Goal: Information Seeking & Learning: Find specific page/section

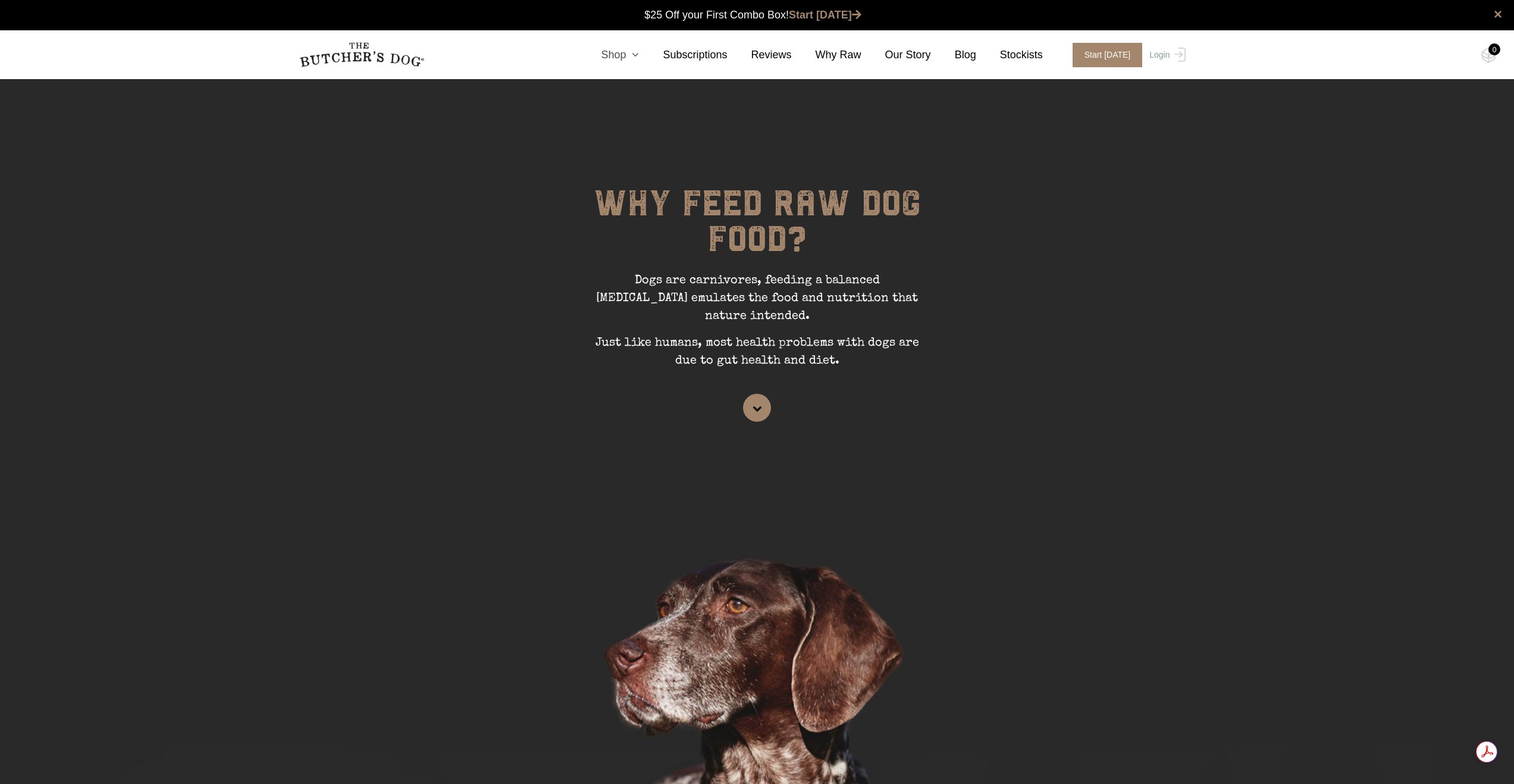
click at [623, 56] on link "Shop" at bounding box center [608, 54] width 62 height 16
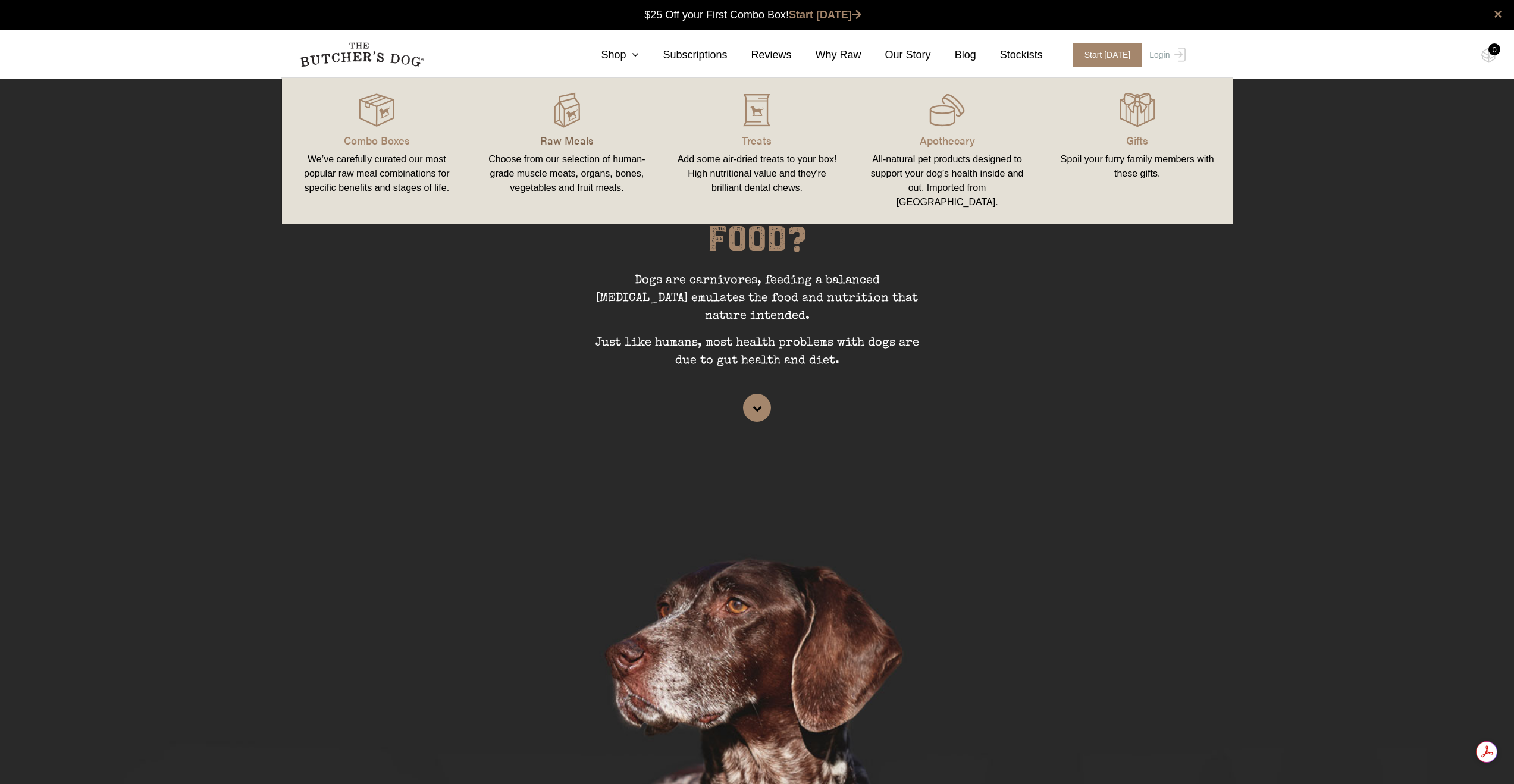
click at [560, 139] on p "Raw Meals" at bounding box center [567, 140] width 162 height 16
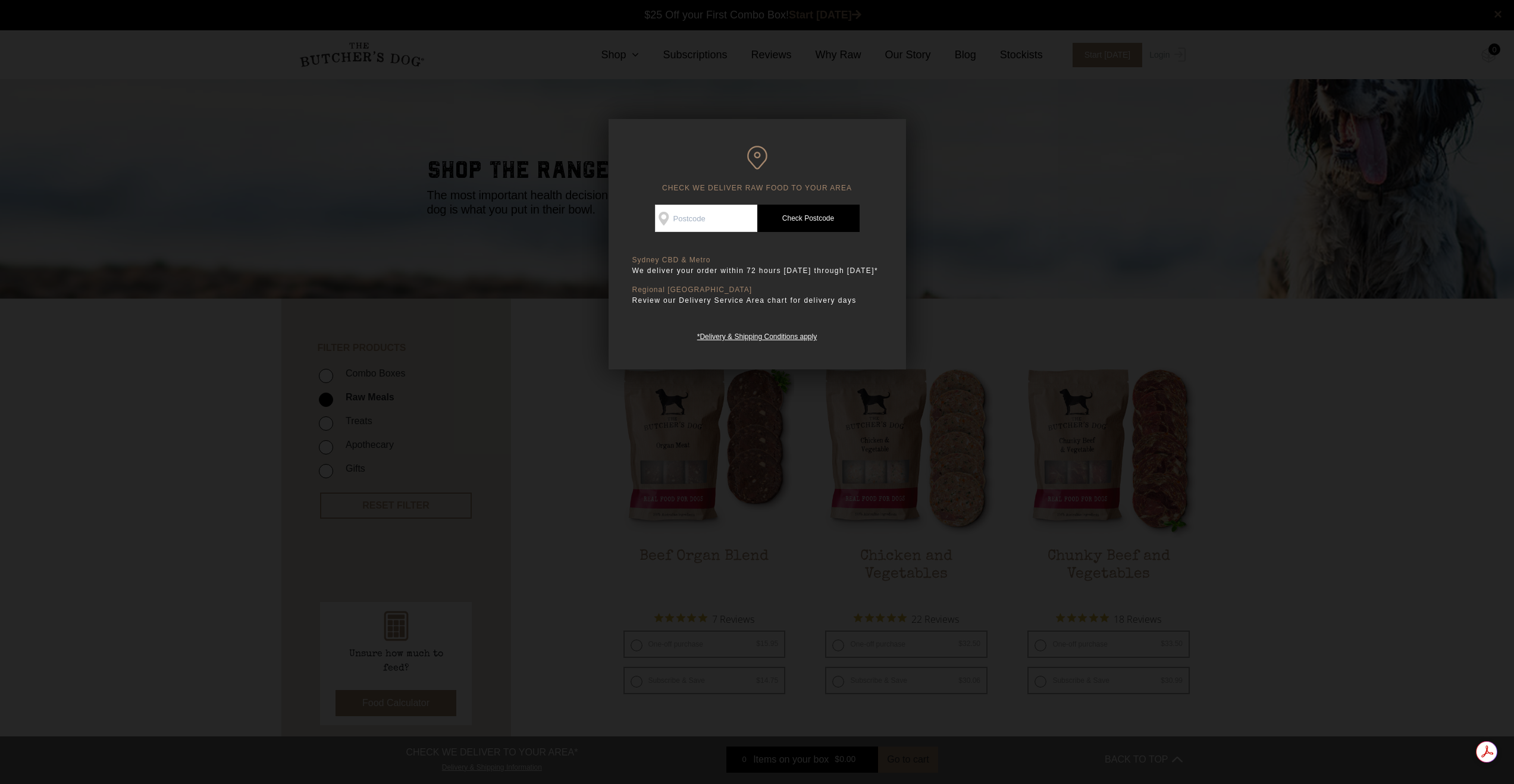
click at [721, 220] on input "Check Availability At" at bounding box center [706, 218] width 103 height 28
type input "2251"
click at [819, 218] on link "Check Postcode" at bounding box center [808, 218] width 103 height 28
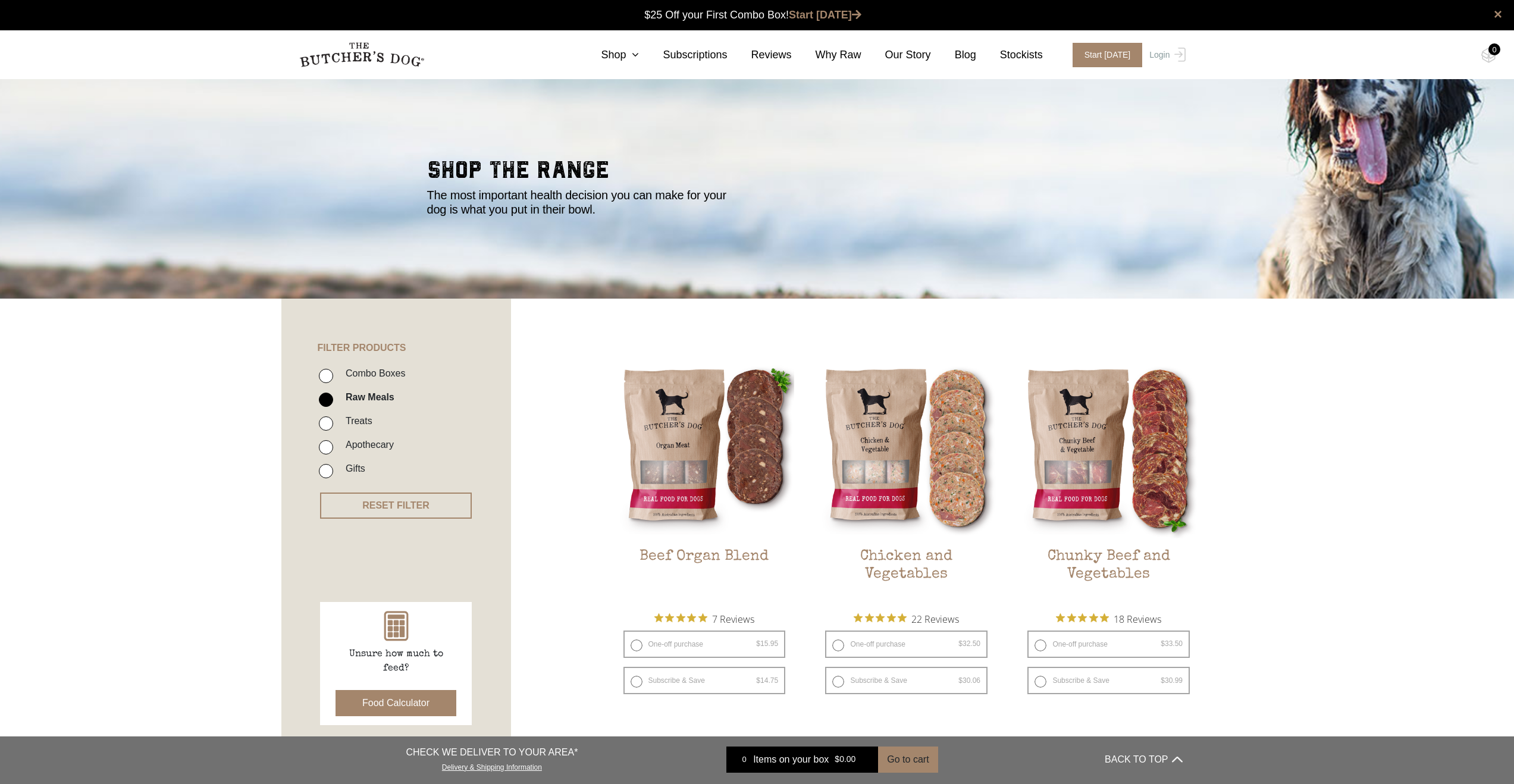
click at [330, 448] on input "Apothecary" at bounding box center [326, 447] width 14 height 14
checkbox input "true"
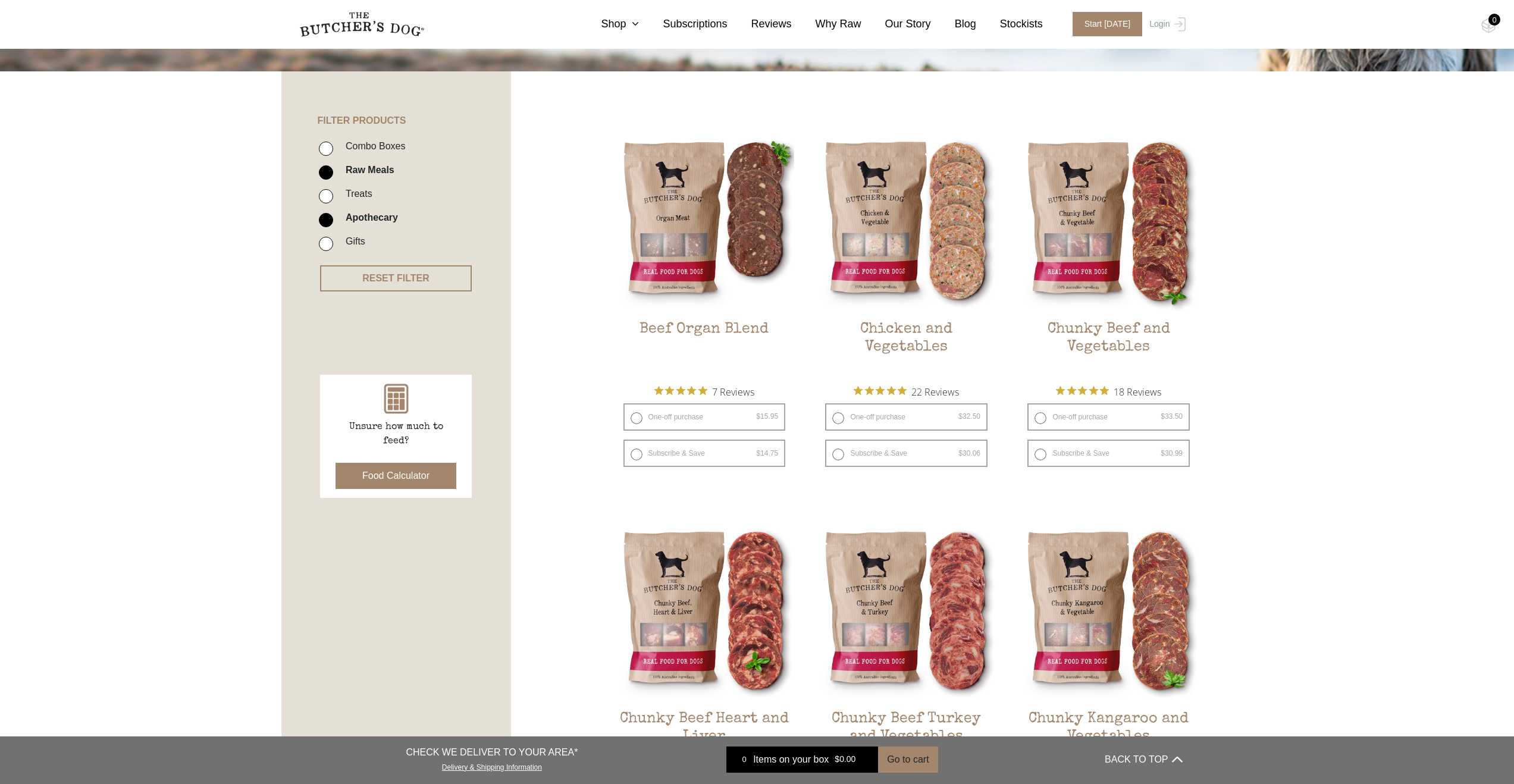
scroll to position [204, 0]
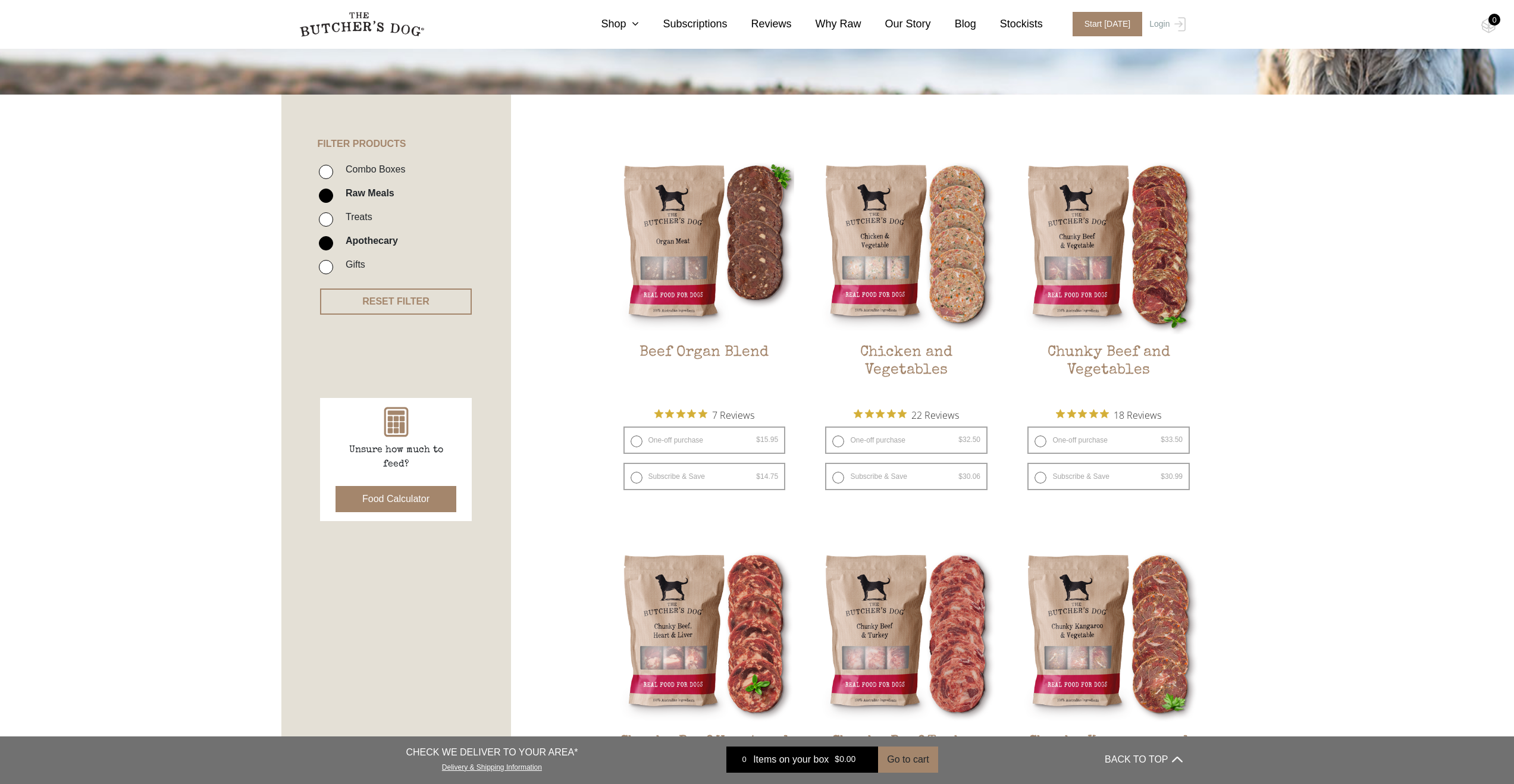
click at [323, 195] on input "Raw Meals" at bounding box center [326, 195] width 14 height 14
checkbox input "false"
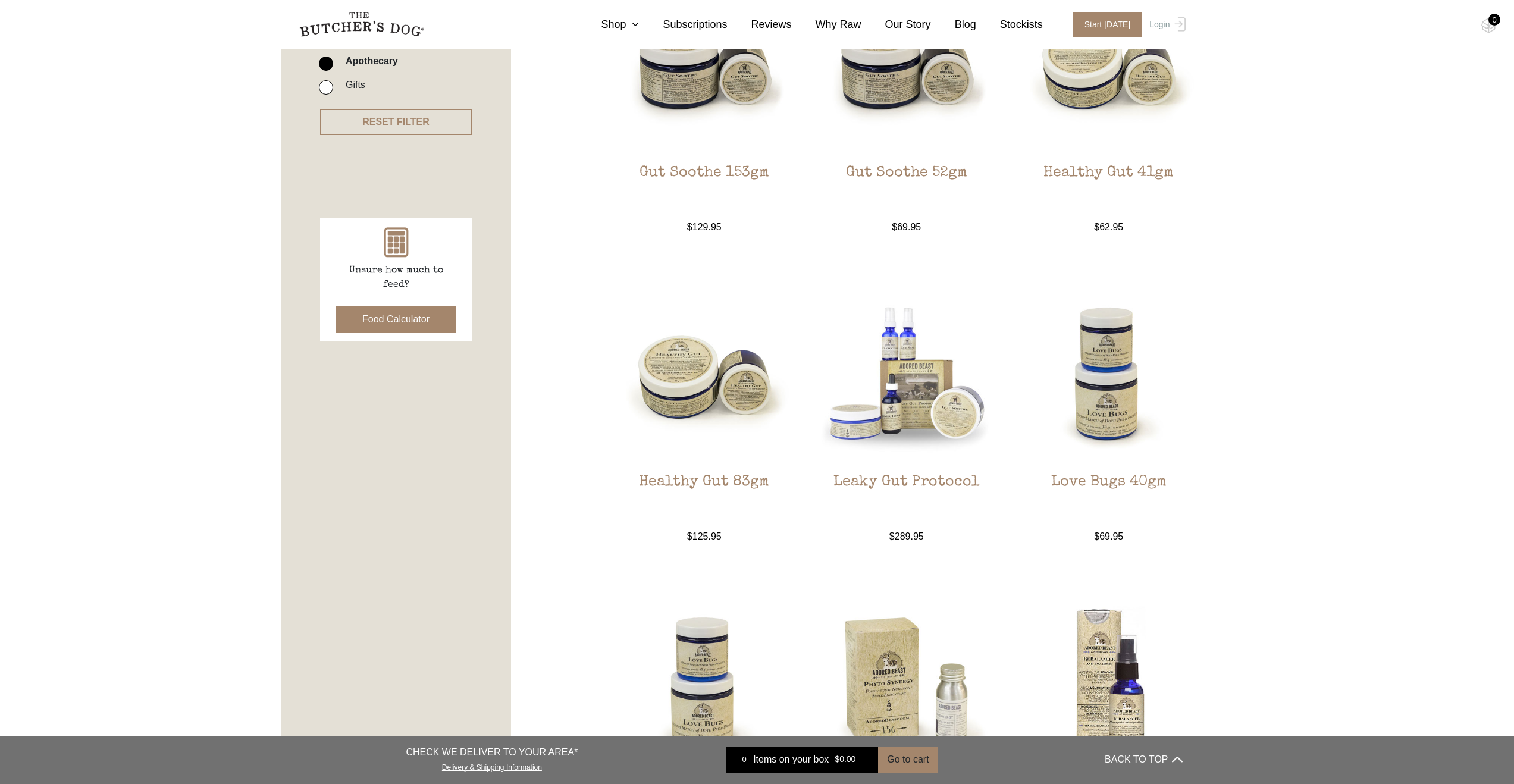
scroll to position [74, 0]
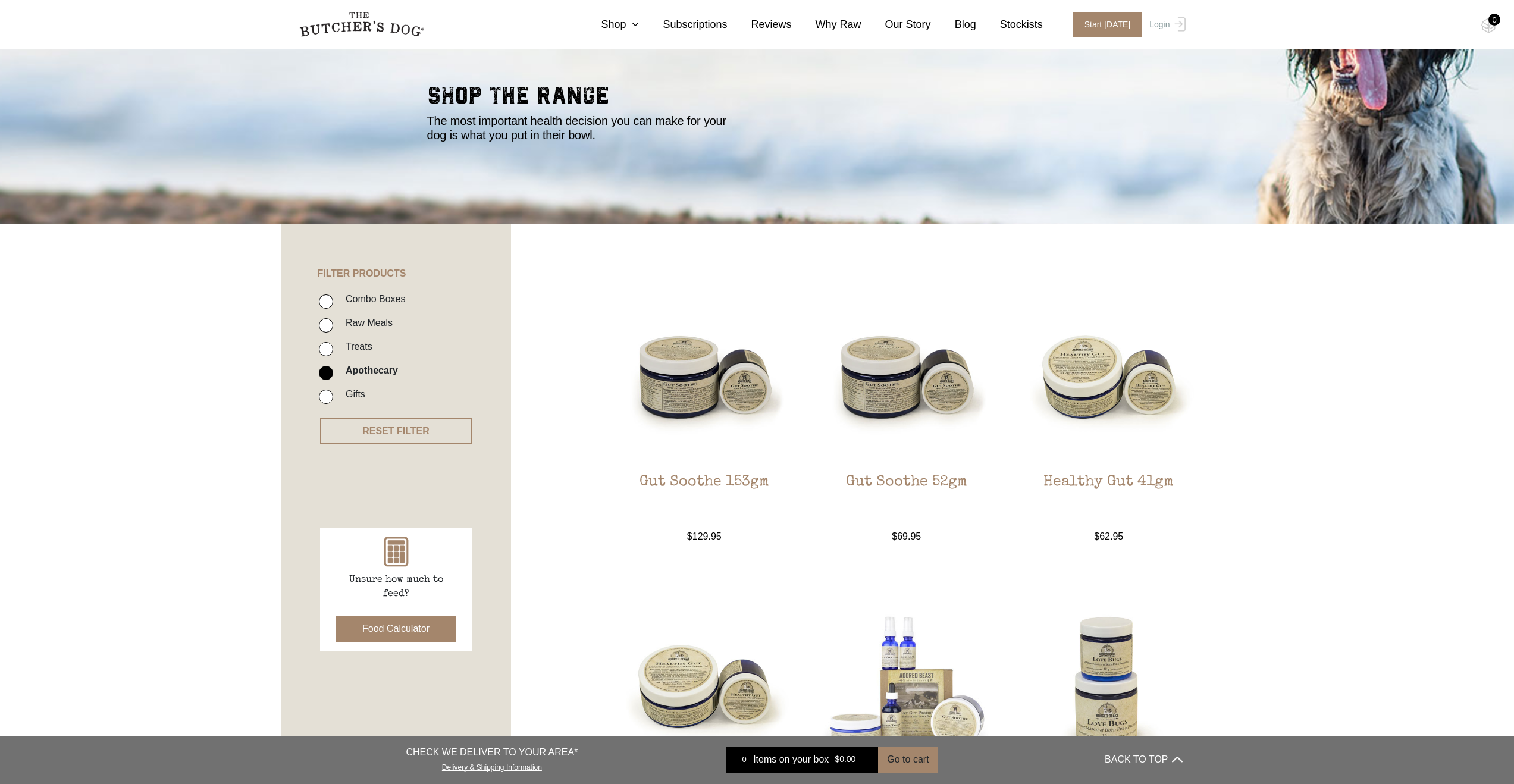
click at [332, 348] on input "Treats" at bounding box center [326, 349] width 14 height 14
checkbox input "true"
click at [335, 374] on li "Apothecary" at bounding box center [414, 374] width 190 height 24
drag, startPoint x: 326, startPoint y: 374, endPoint x: 335, endPoint y: 375, distance: 9.1
click at [326, 374] on input "Apothecary" at bounding box center [326, 372] width 14 height 14
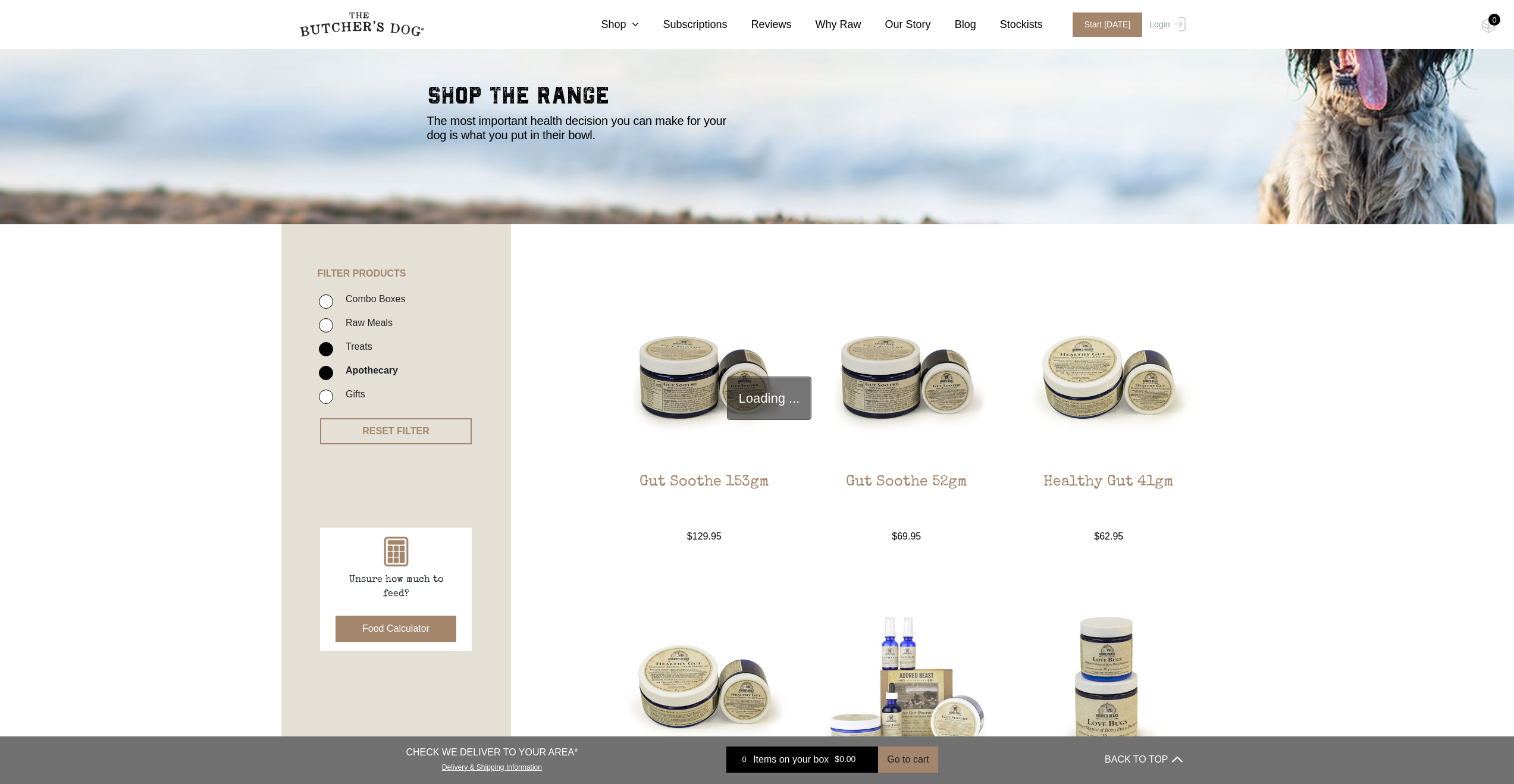
checkbox input "false"
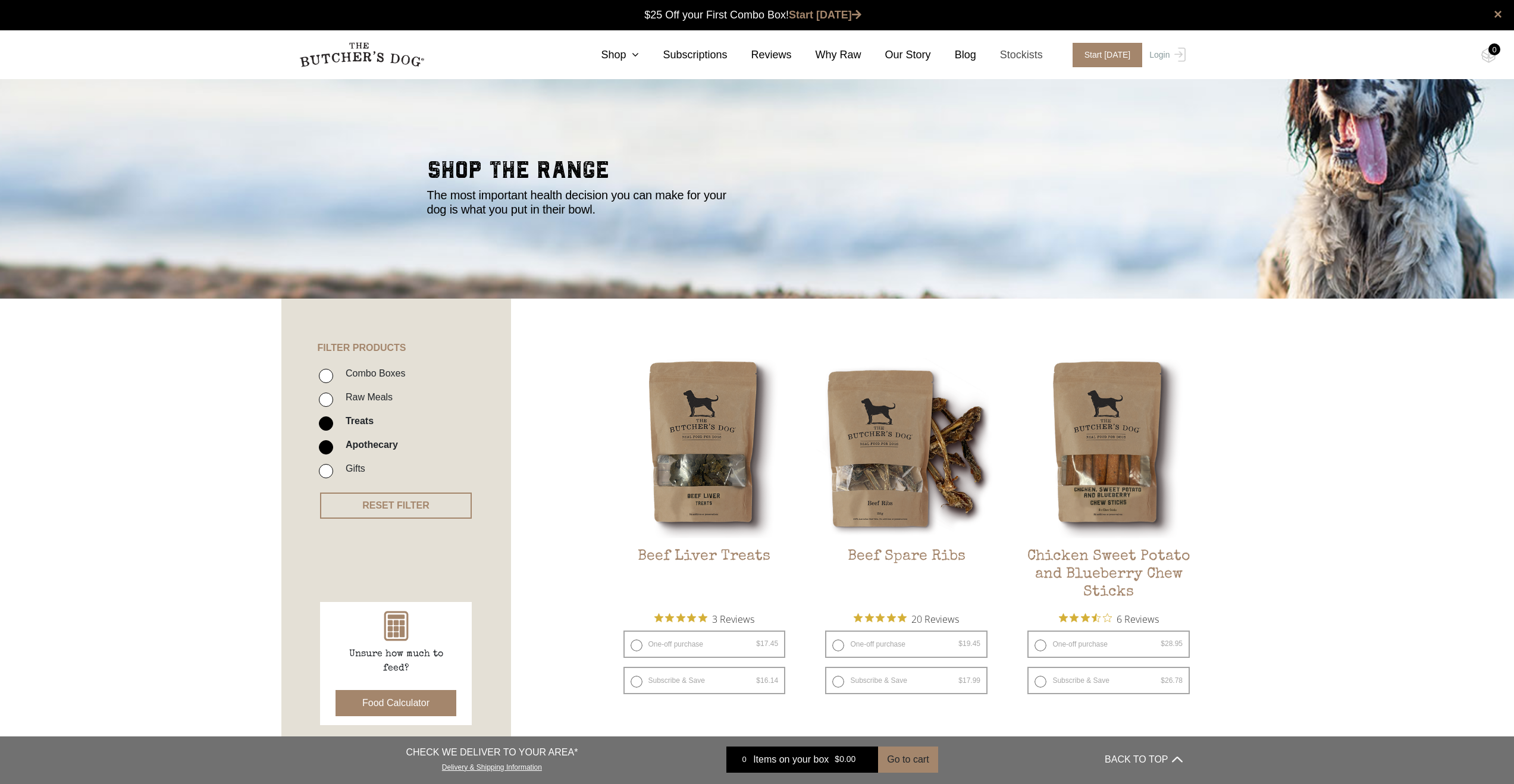
click at [1020, 51] on link "Stockists" at bounding box center [1009, 54] width 67 height 16
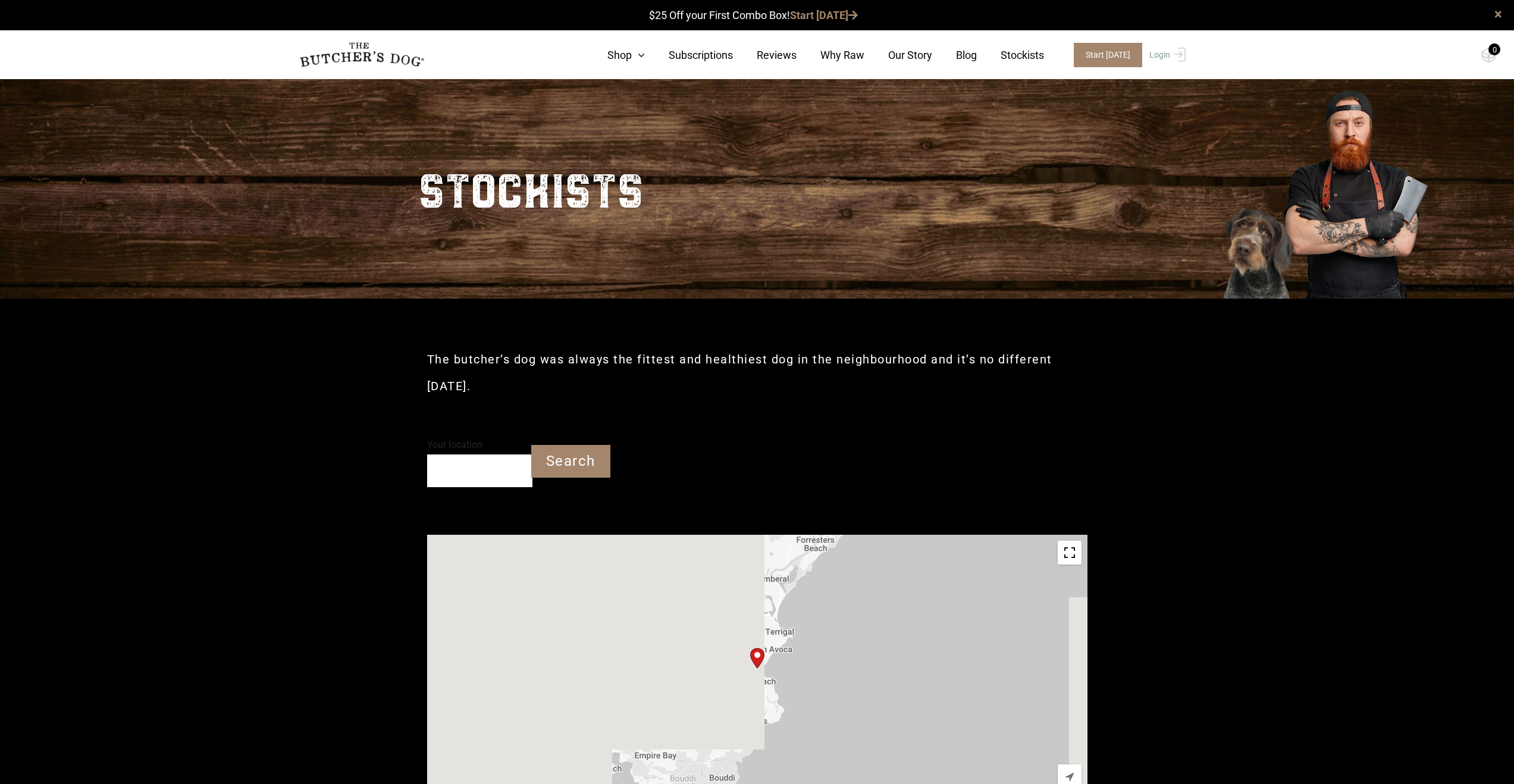
type input "2251"
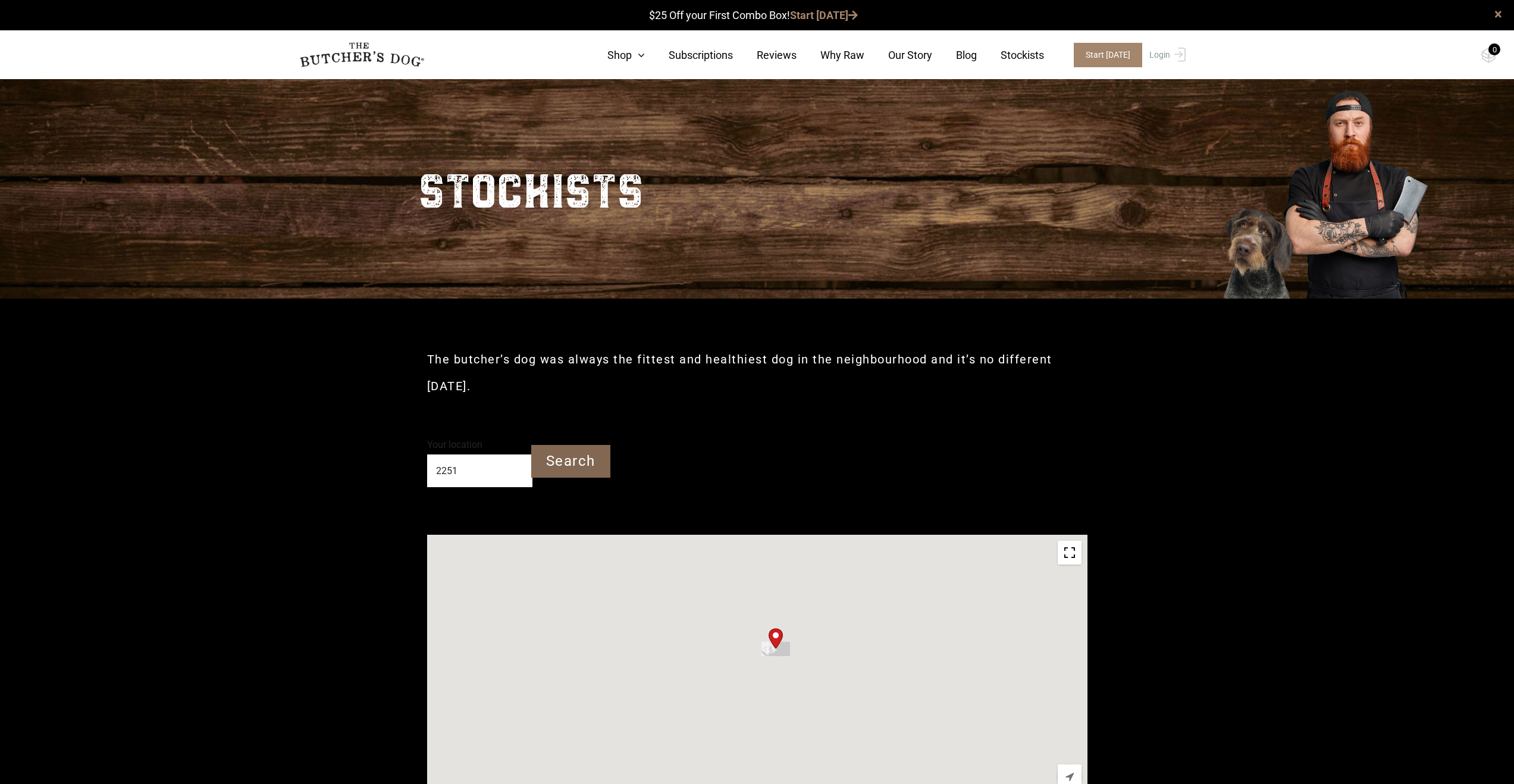
click at [556, 445] on input "Search" at bounding box center [571, 461] width 79 height 33
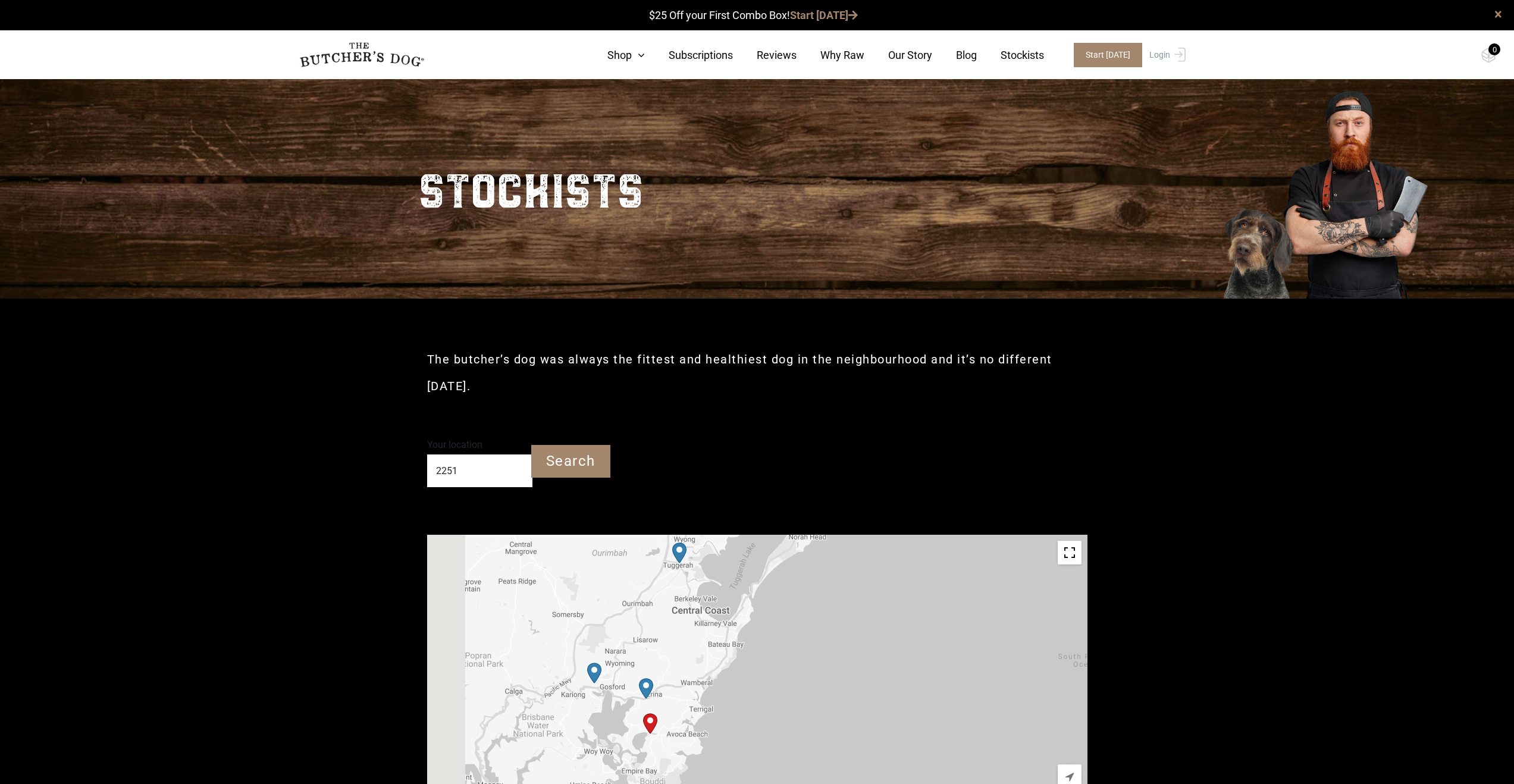
drag, startPoint x: 750, startPoint y: 650, endPoint x: 846, endPoint y: 538, distance: 147.5
click at [846, 535] on div at bounding box center [757, 668] width 660 height 268
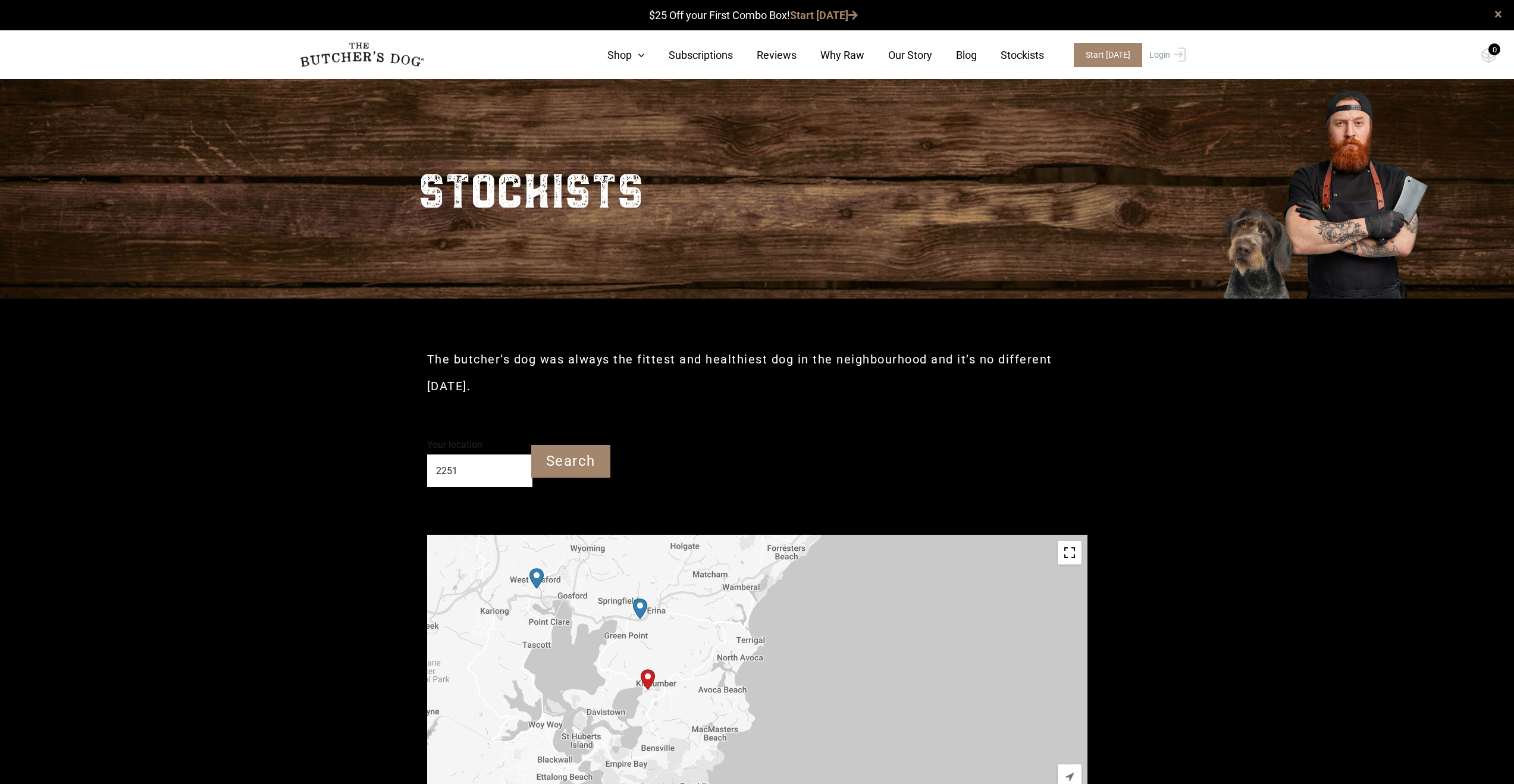
drag, startPoint x: 739, startPoint y: 683, endPoint x: 820, endPoint y: 645, distance: 89.5
click at [820, 645] on div at bounding box center [757, 668] width 660 height 268
click at [911, 54] on link "Our Story" at bounding box center [898, 54] width 67 height 16
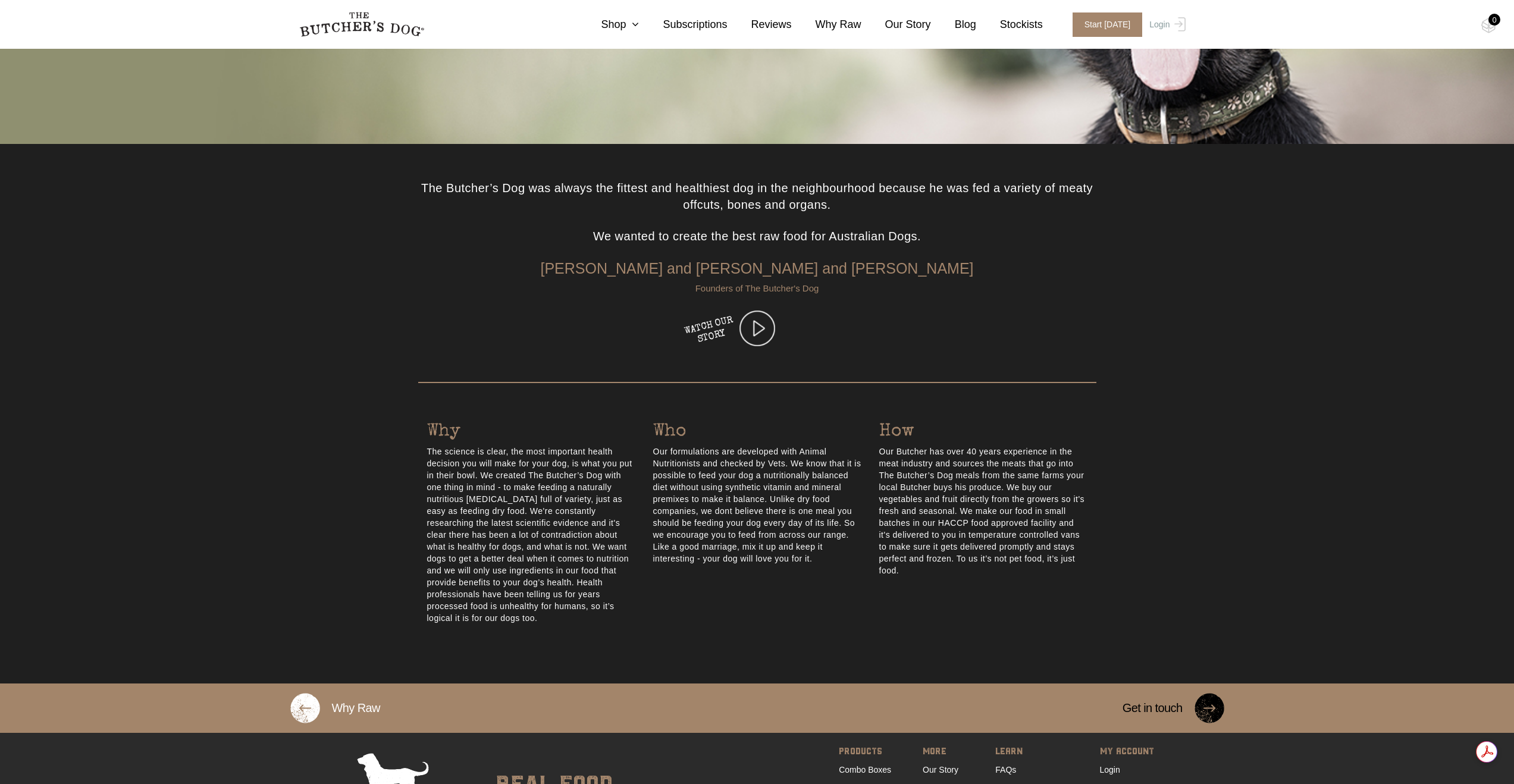
scroll to position [352, 0]
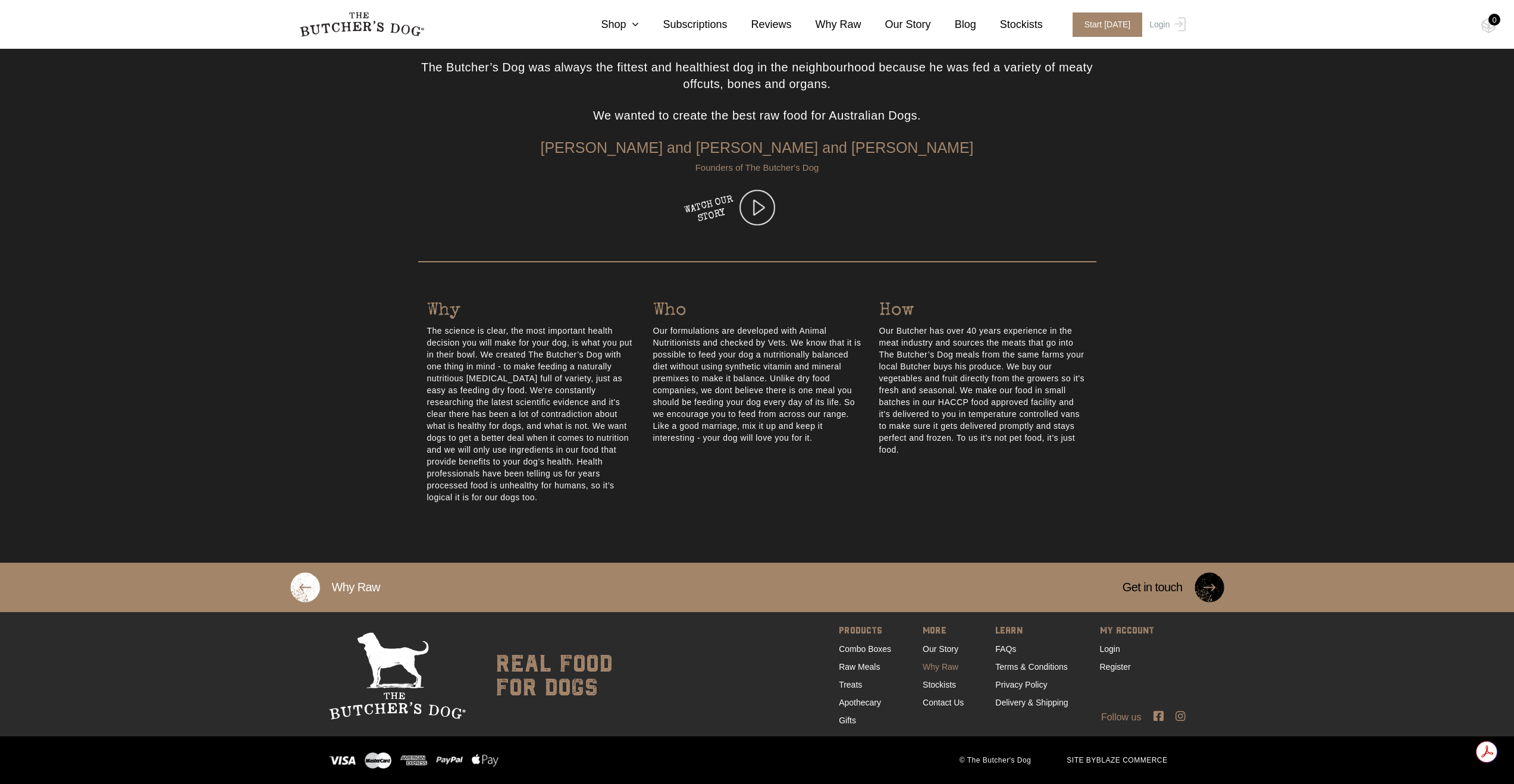
click at [942, 664] on link "Why Raw" at bounding box center [940, 667] width 36 height 10
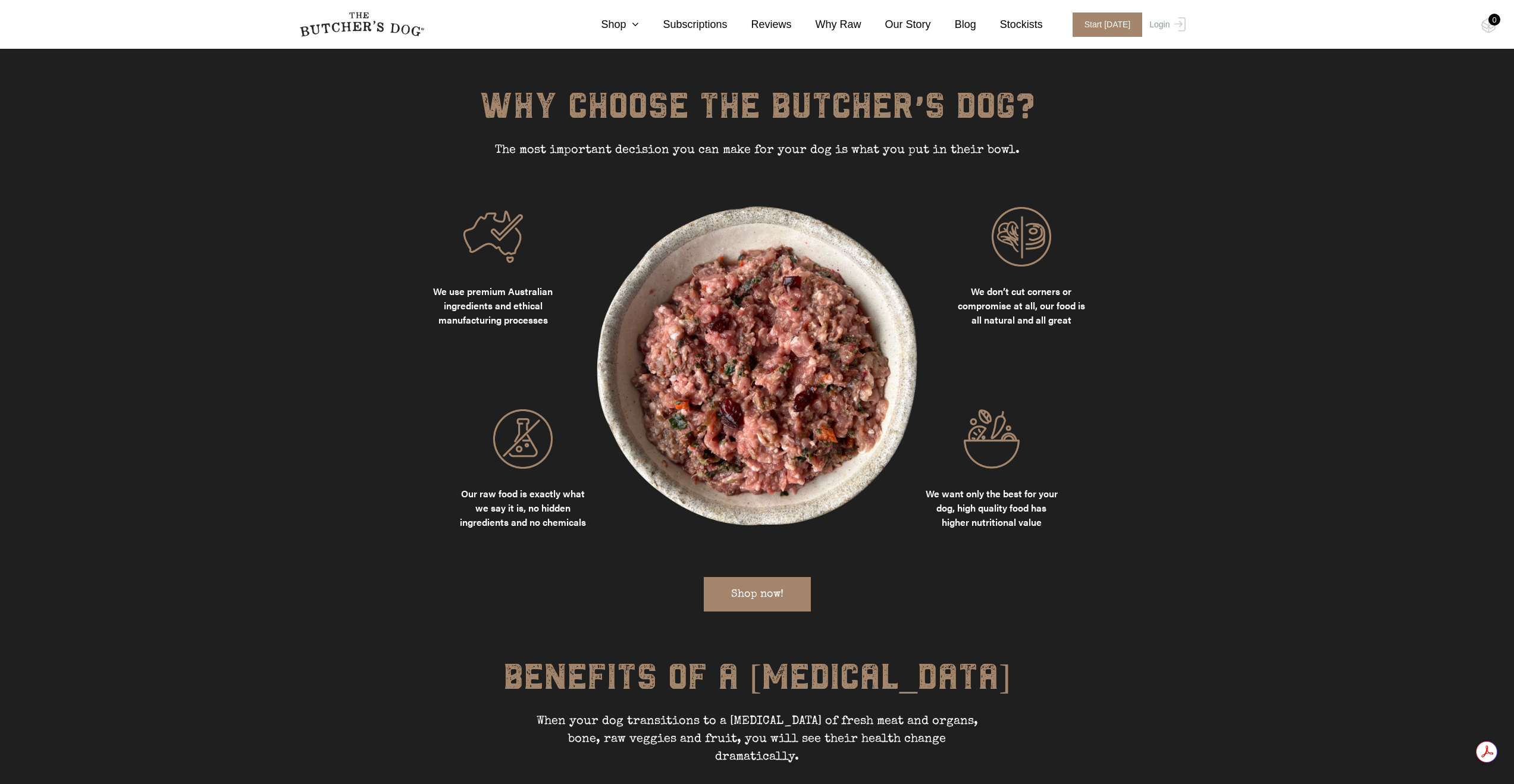
scroll to position [1494, 0]
